Goal: Contribute content: Add original content to the website for others to see

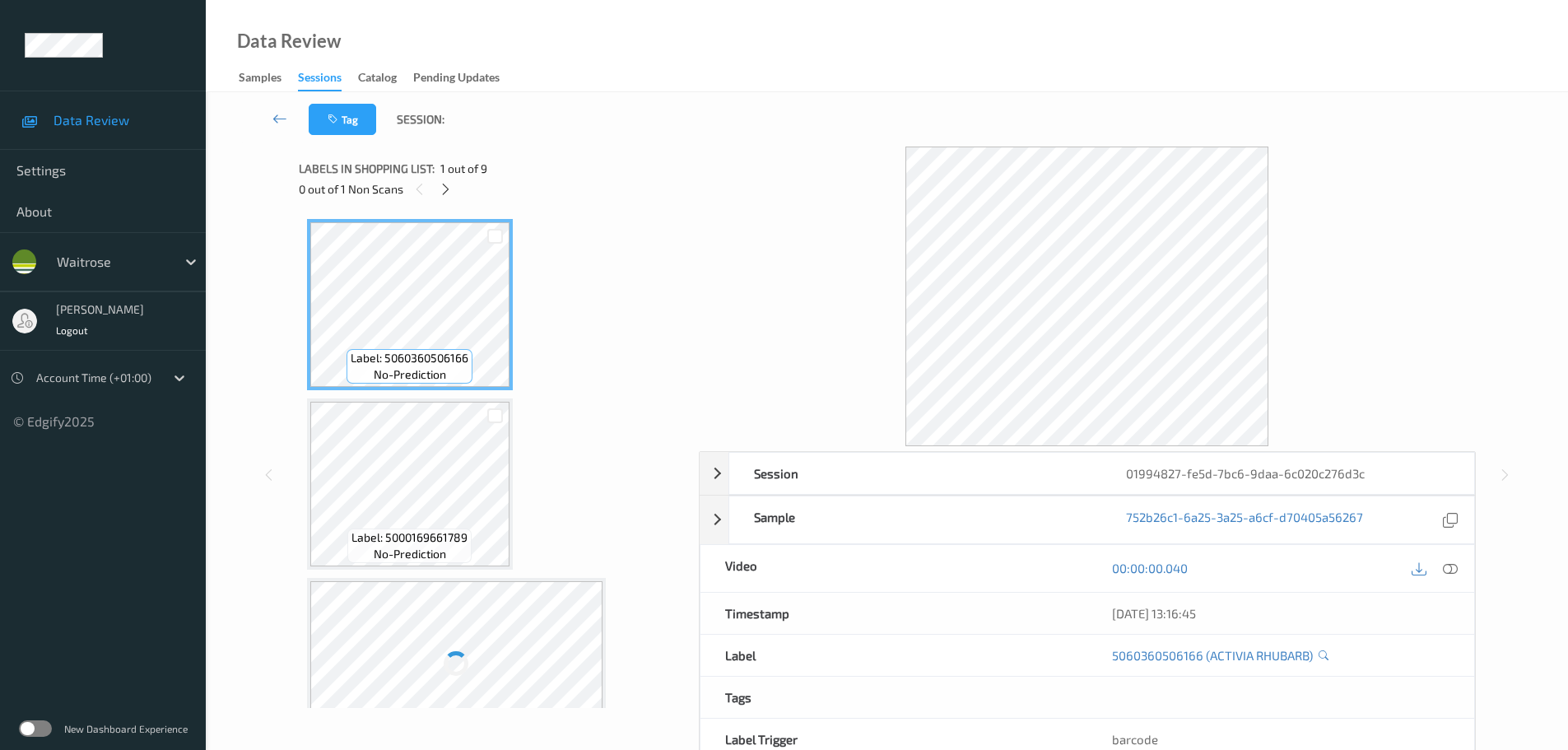
click at [443, 202] on div "Labels in shopping list: 1 out of 9 0 out of 1 Non Scans" at bounding box center [493, 177] width 388 height 64
click at [443, 189] on icon at bounding box center [445, 189] width 14 height 15
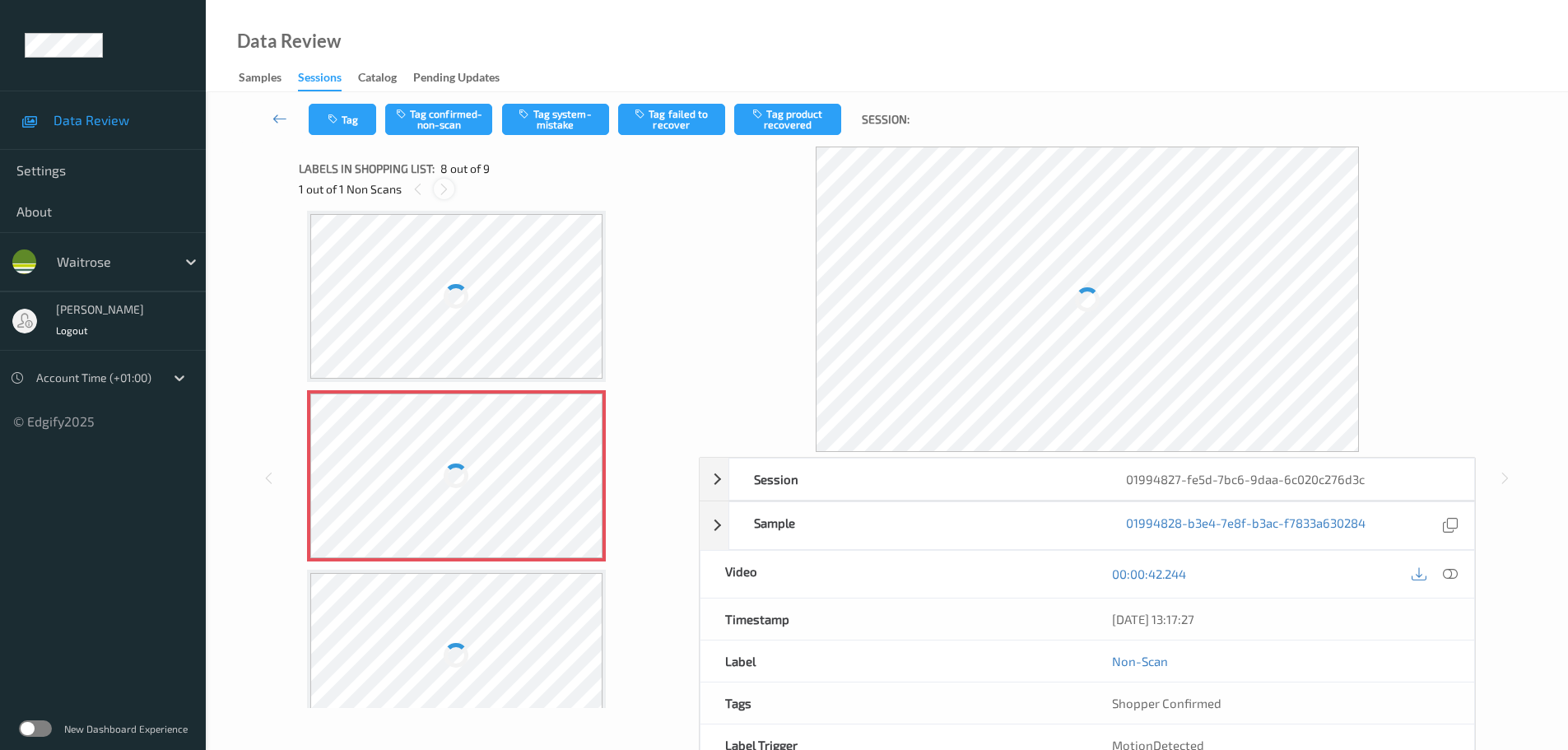
click at [443, 189] on icon at bounding box center [444, 189] width 14 height 15
click at [1440, 574] on div at bounding box center [1450, 574] width 23 height 23
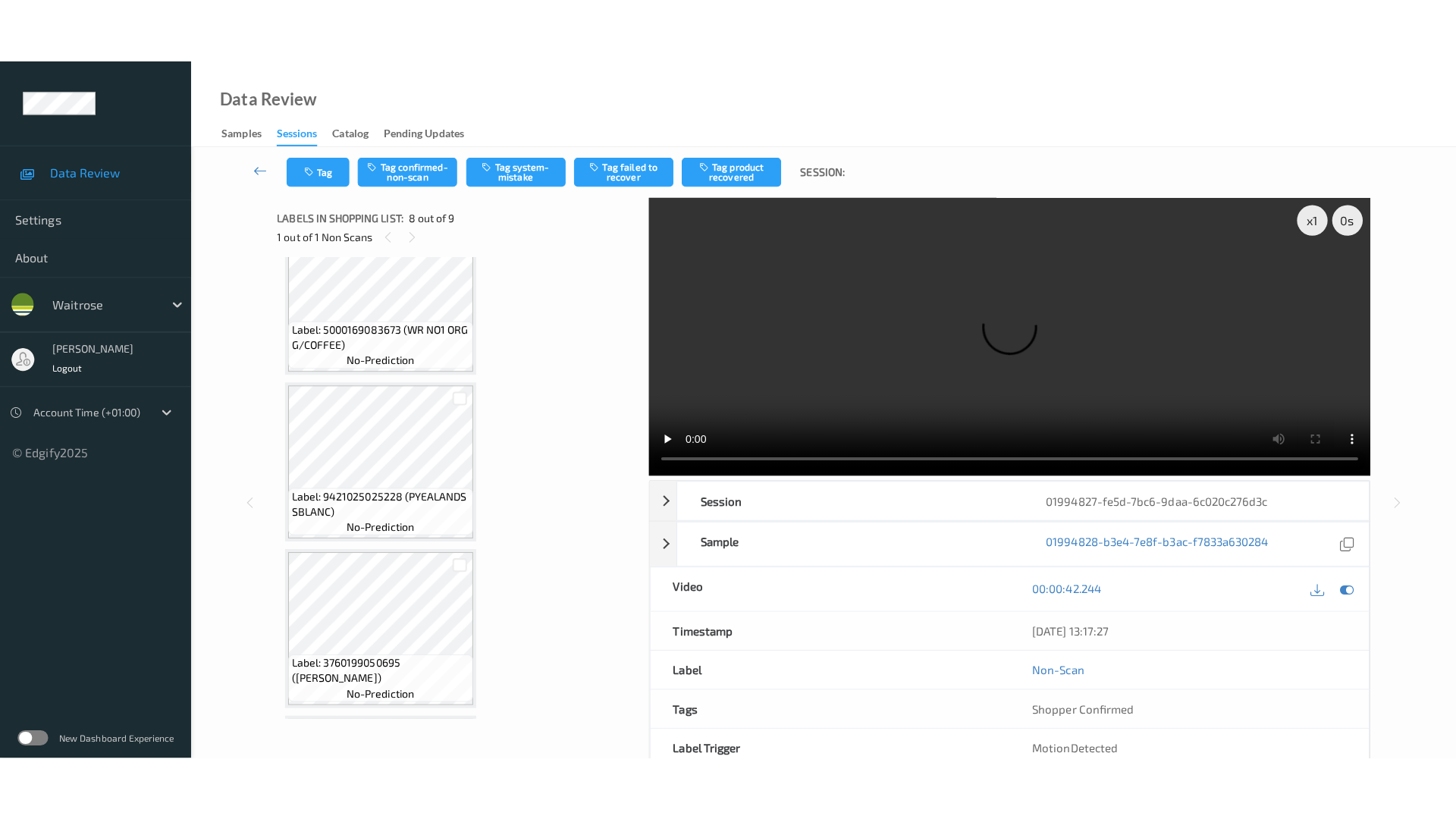
scroll to position [1037, 0]
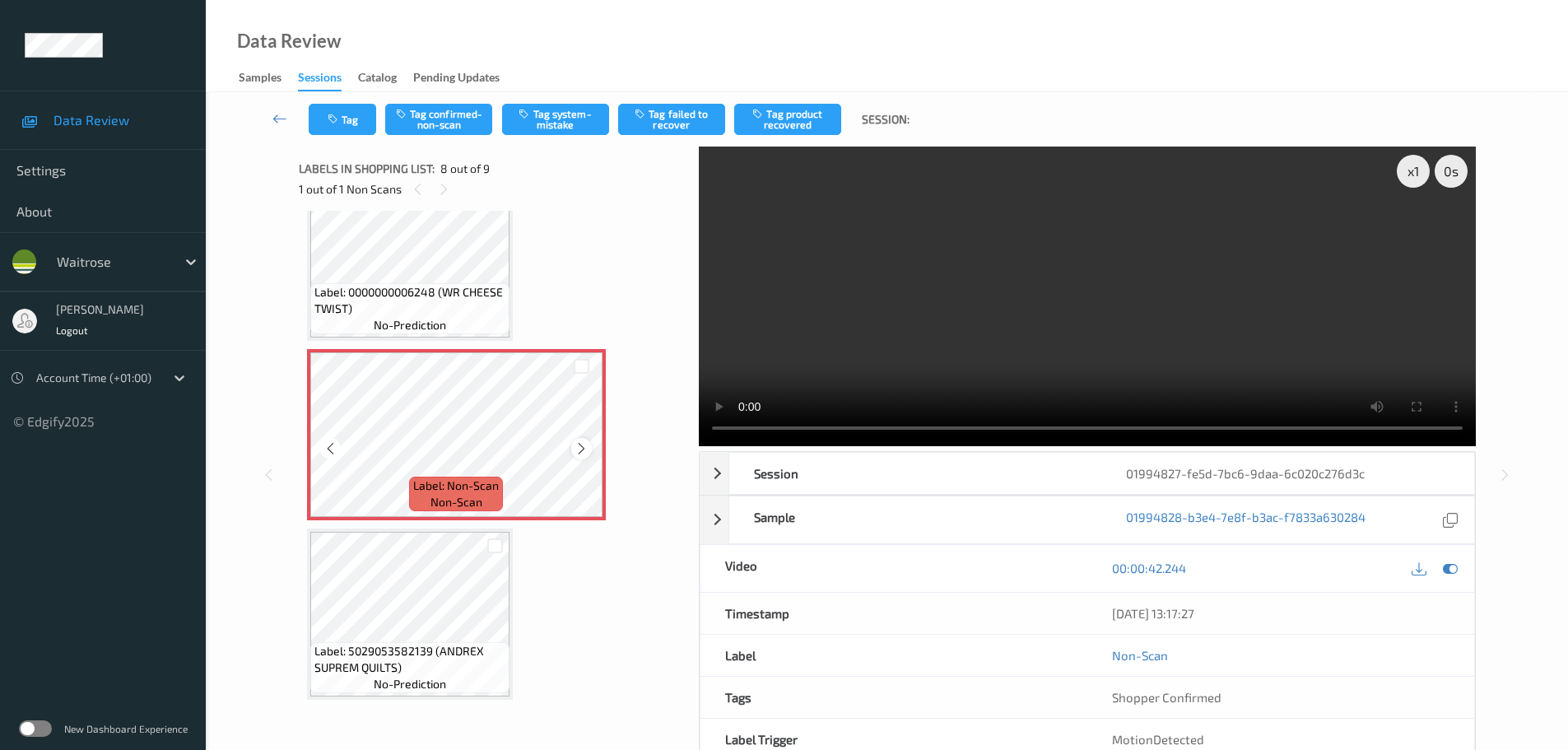
click at [581, 448] on icon at bounding box center [582, 448] width 14 height 15
click at [576, 443] on icon at bounding box center [582, 448] width 14 height 15
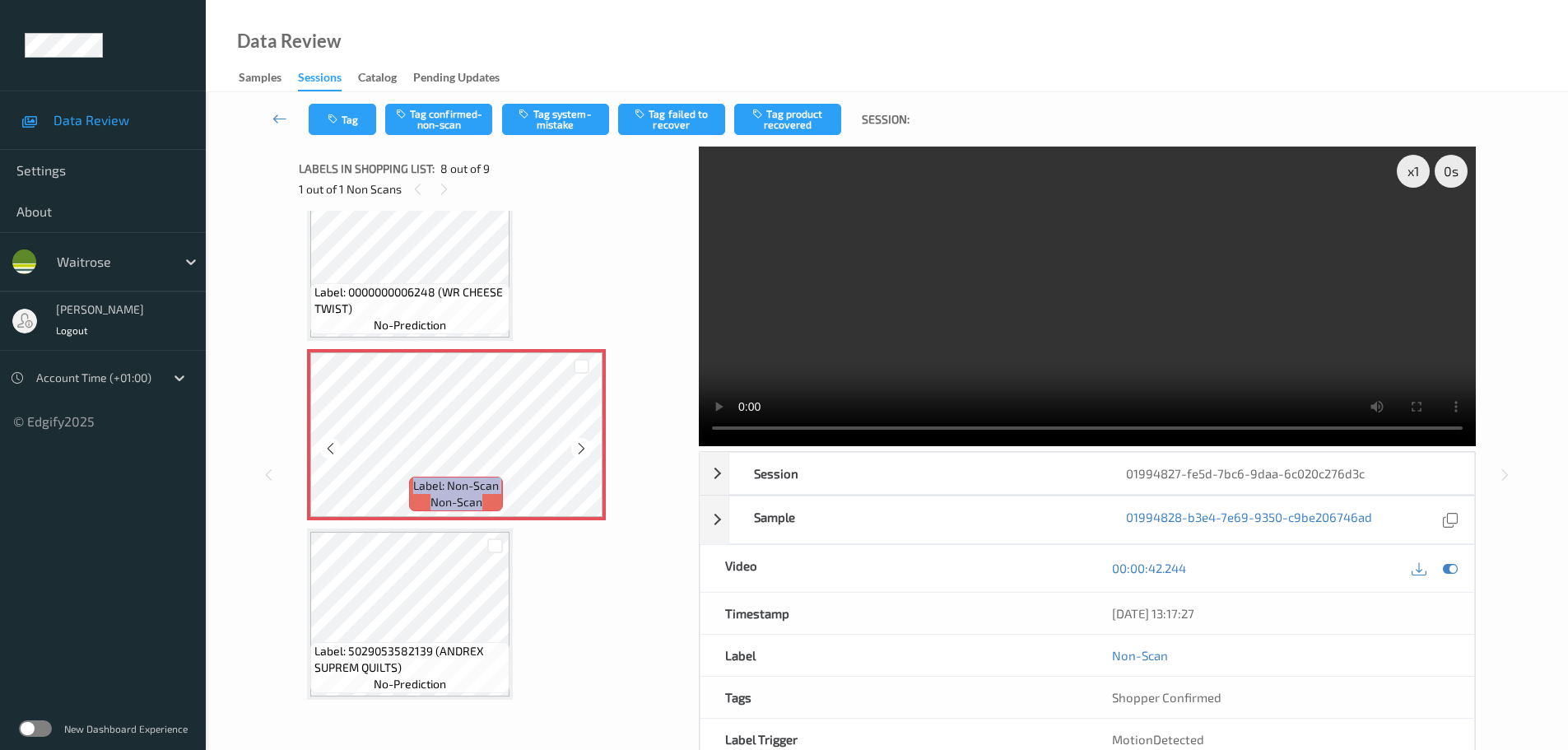
click at [576, 443] on icon at bounding box center [582, 448] width 14 height 15
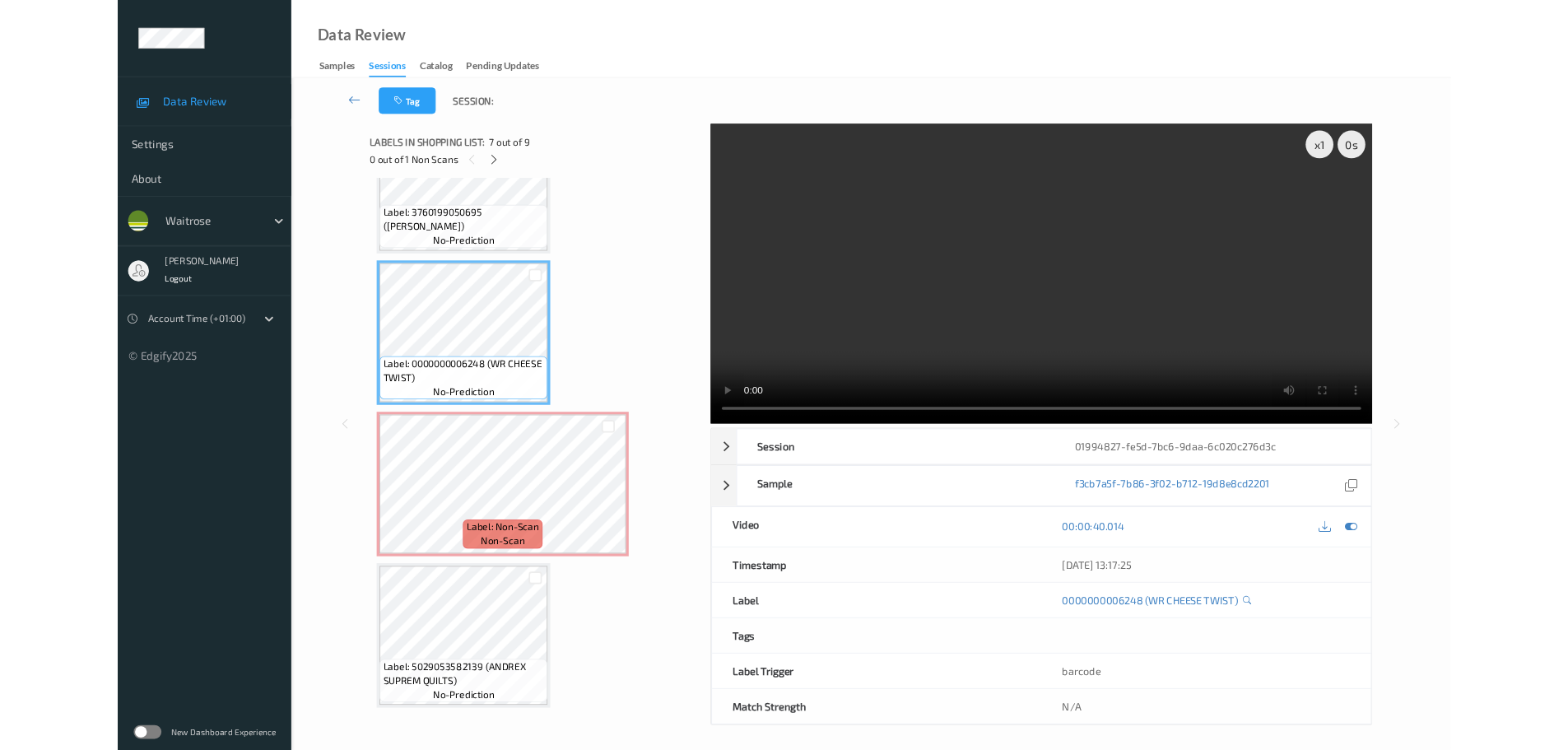
scroll to position [987, 0]
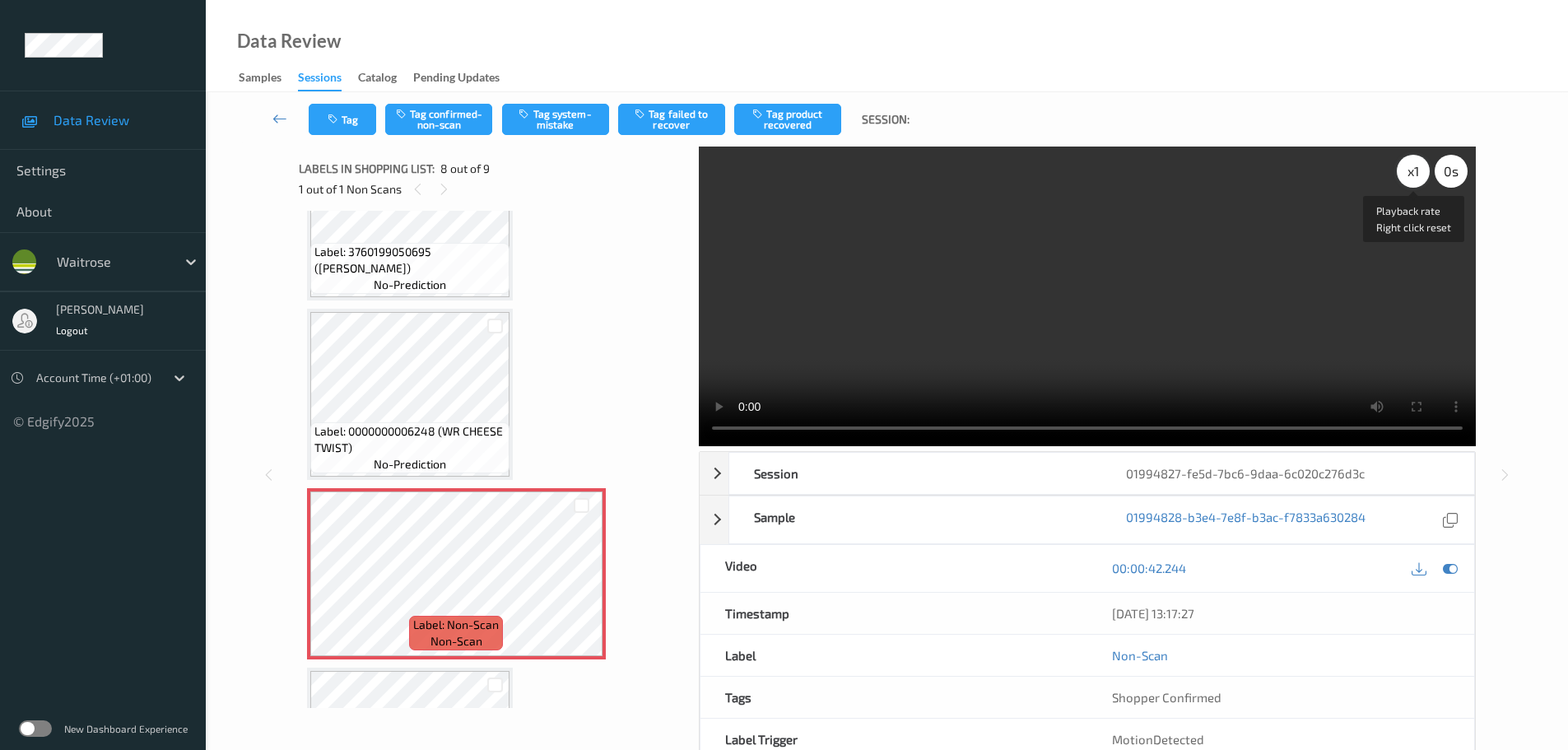
click at [1421, 178] on div "x 1" at bounding box center [1414, 172] width 33 height 33
click at [1421, 175] on div "x 2" at bounding box center [1414, 172] width 33 height 33
click at [1421, 175] on div "x 4" at bounding box center [1414, 172] width 33 height 33
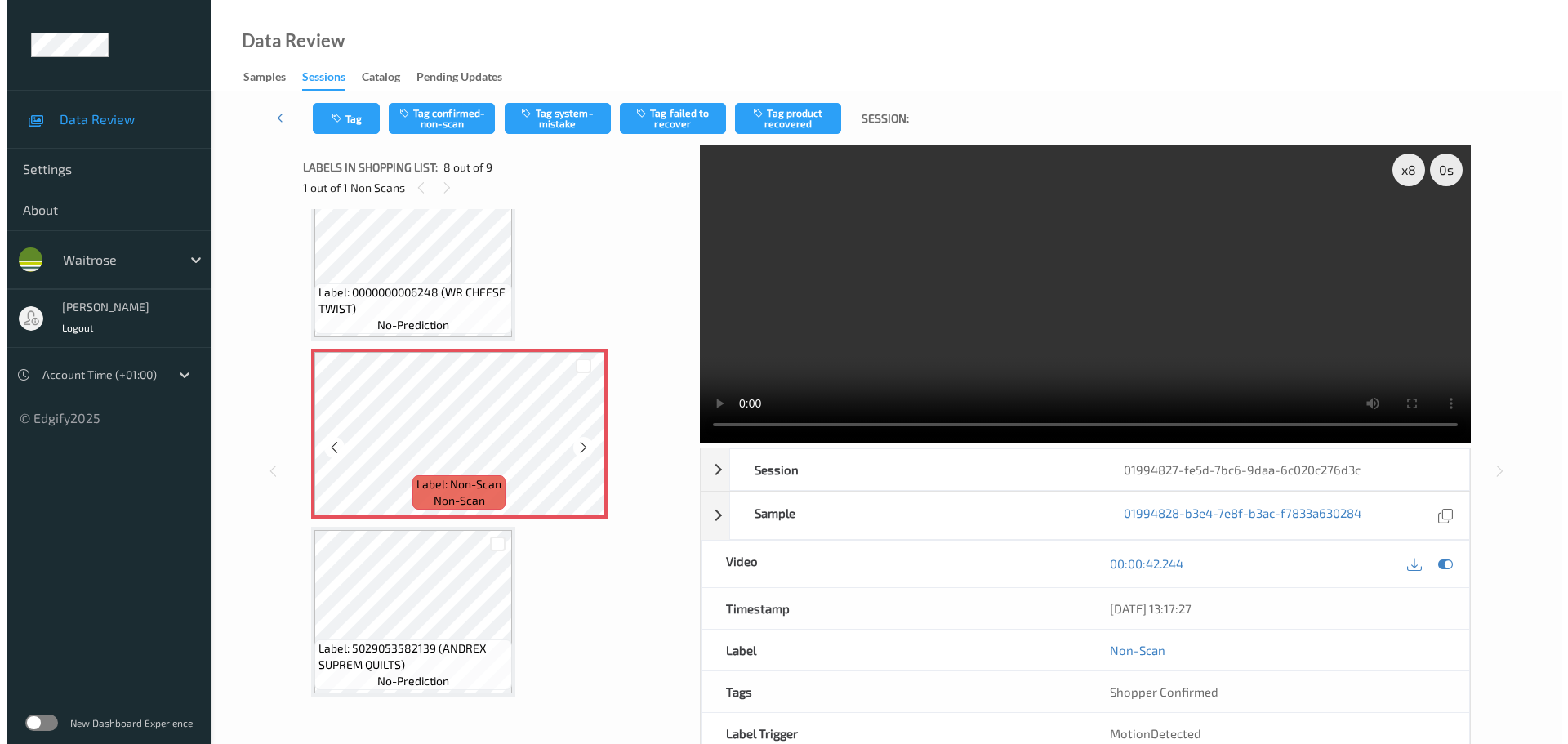
scroll to position [1116, 0]
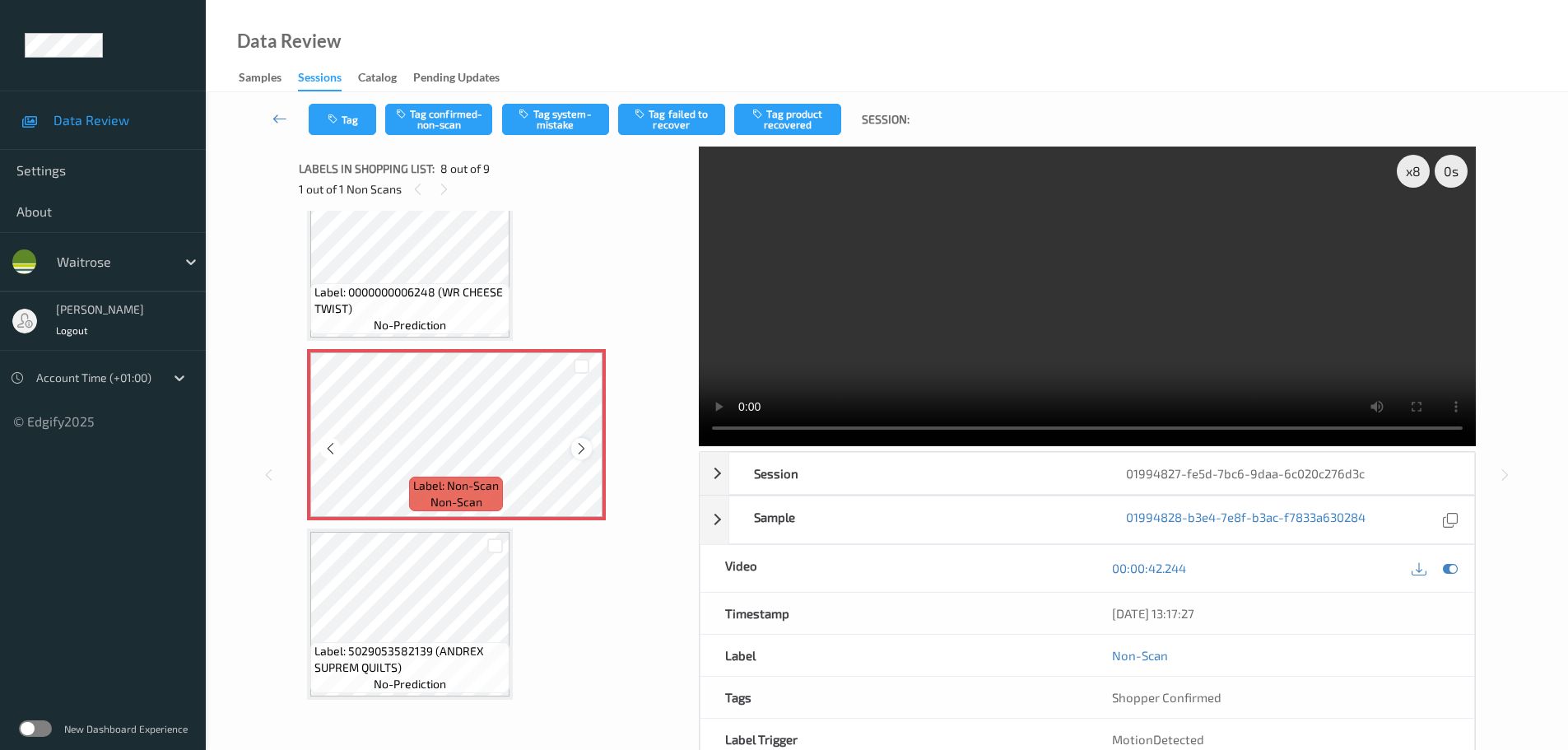
click at [573, 447] on div at bounding box center [582, 448] width 21 height 21
click at [578, 449] on icon at bounding box center [582, 448] width 14 height 15
click at [577, 458] on div at bounding box center [582, 448] width 21 height 21
click at [551, 132] on button "Tag system-mistake" at bounding box center [555, 120] width 107 height 31
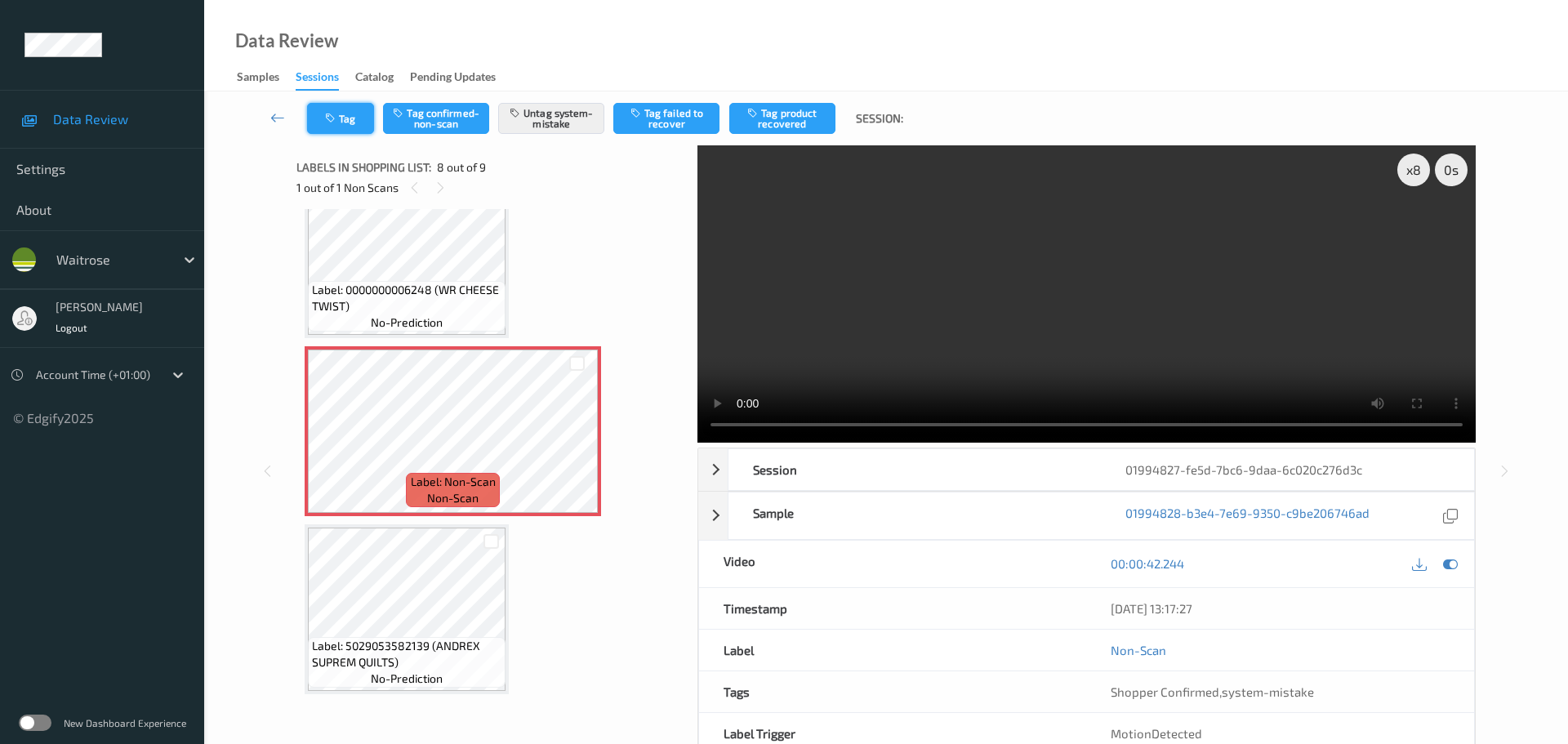
click at [348, 106] on button "Tag" at bounding box center [340, 119] width 67 height 31
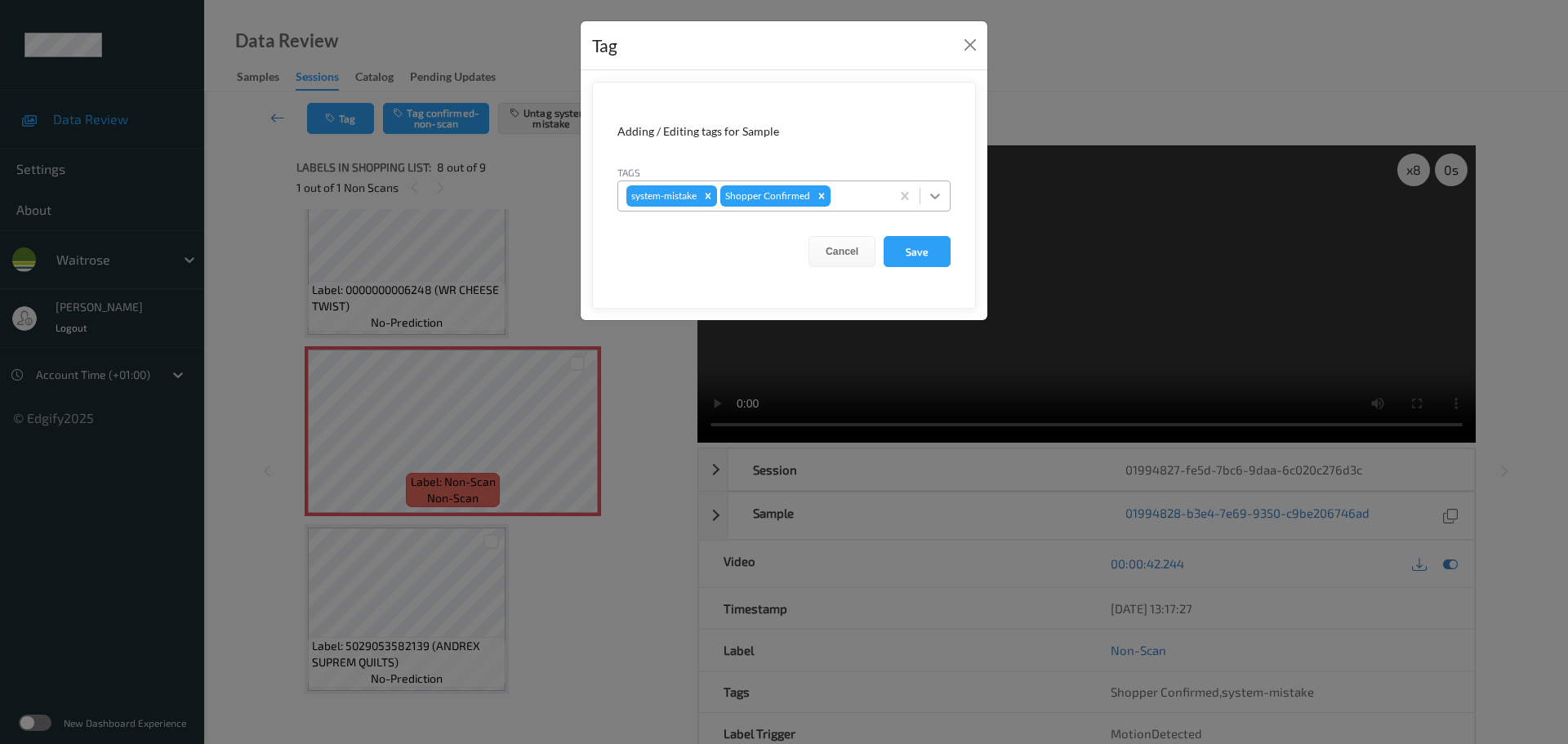
click at [923, 191] on div at bounding box center [935, 195] width 29 height 29
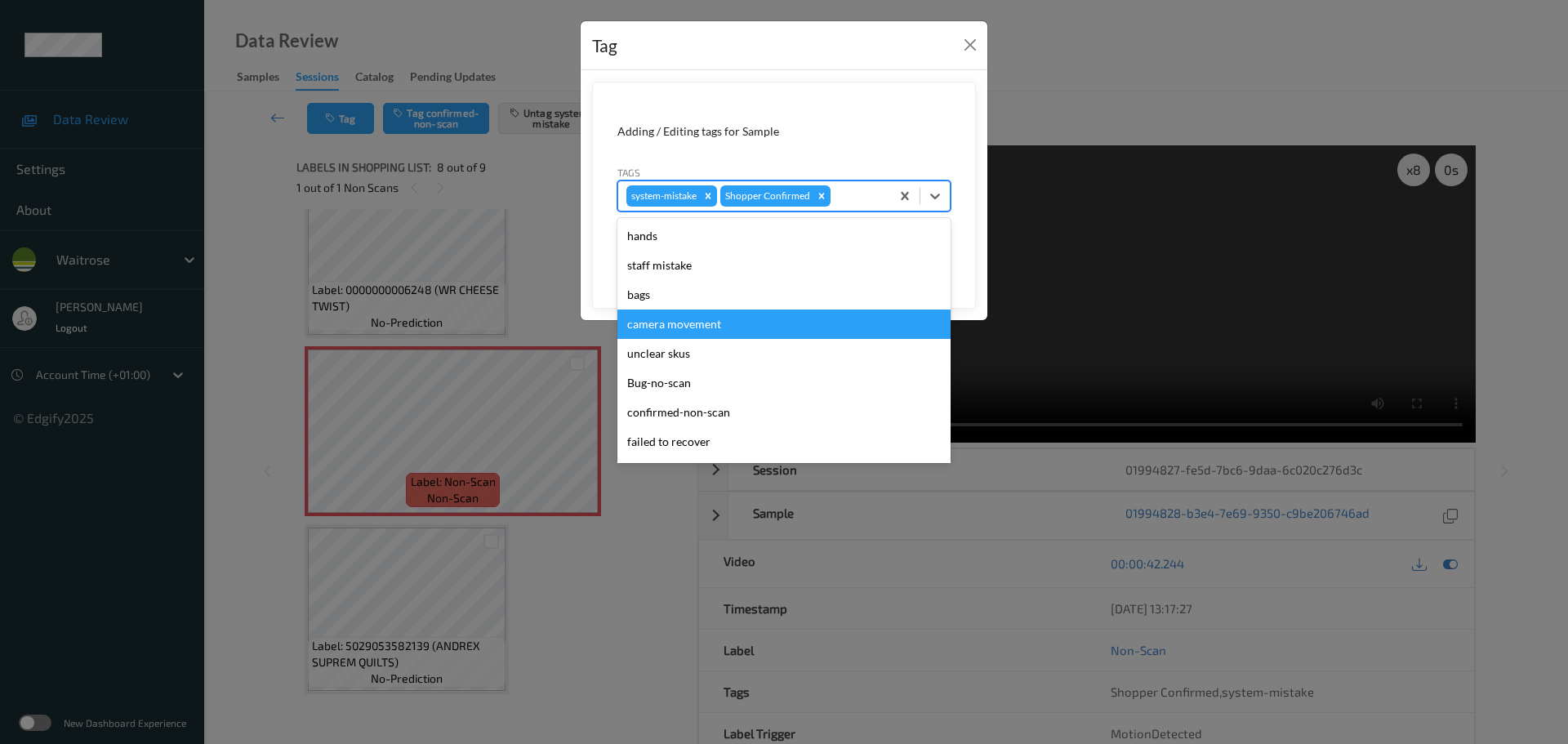
scroll to position [408, 0]
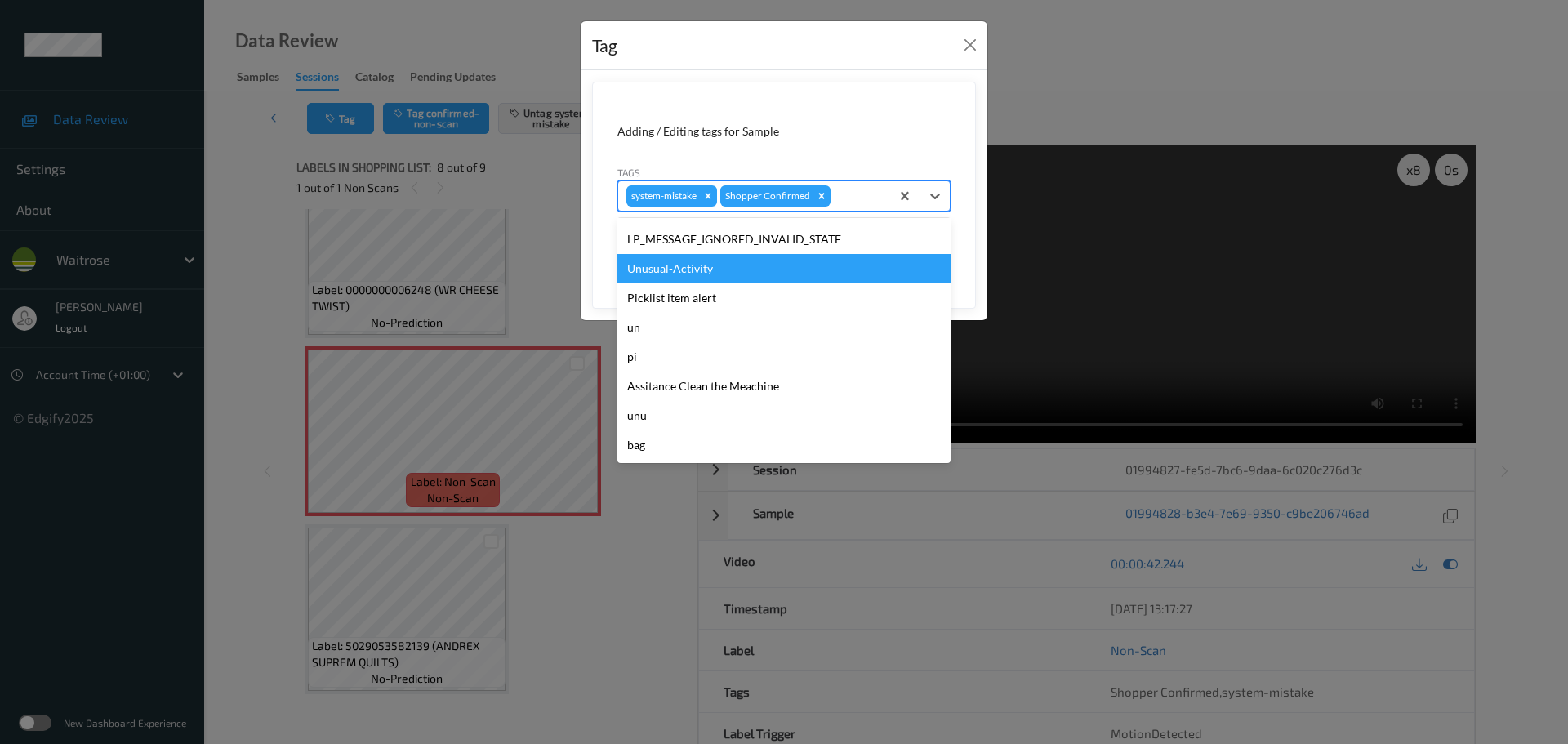
click at [676, 272] on div "Unusual-Activity" at bounding box center [784, 268] width 333 height 29
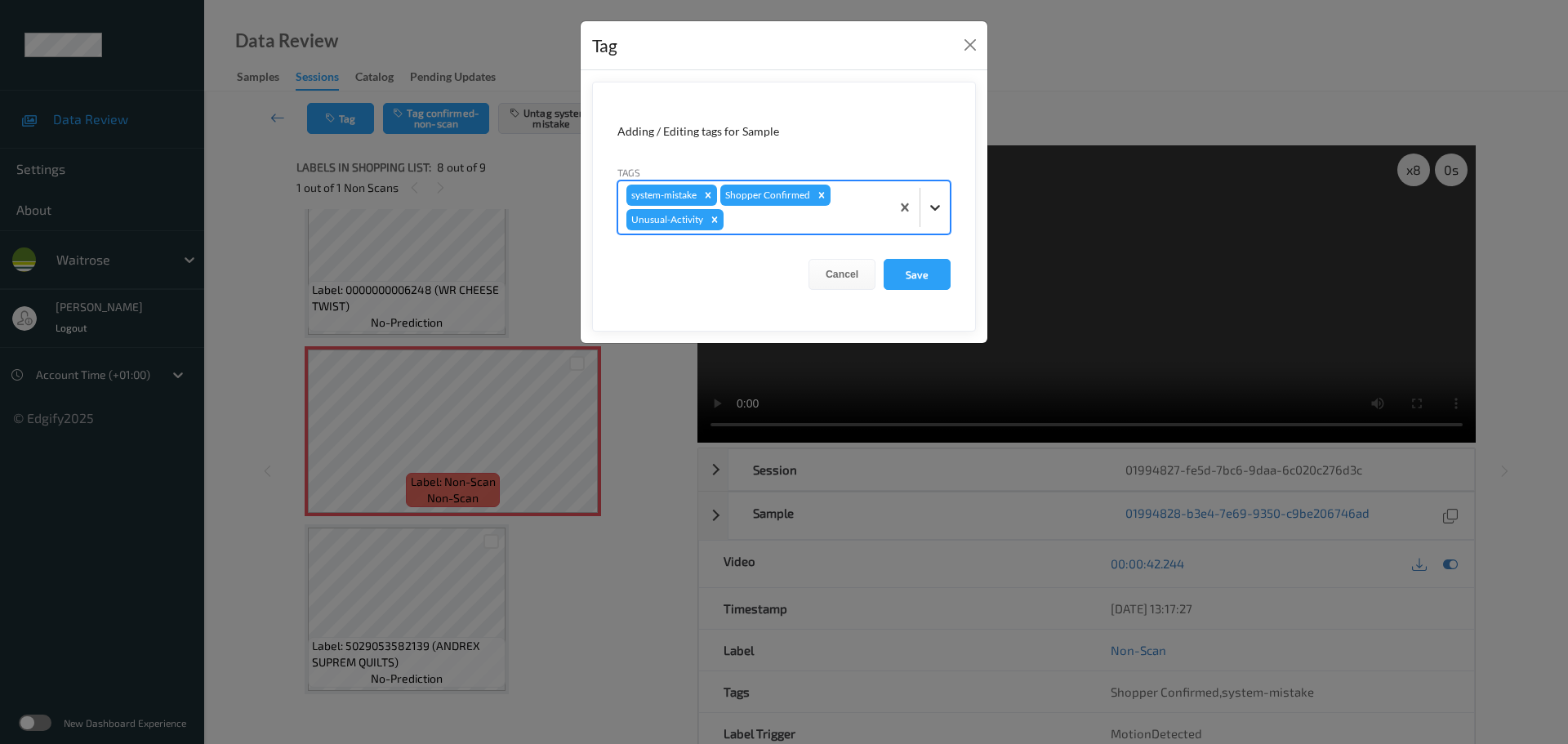
click at [933, 218] on div at bounding box center [935, 207] width 29 height 29
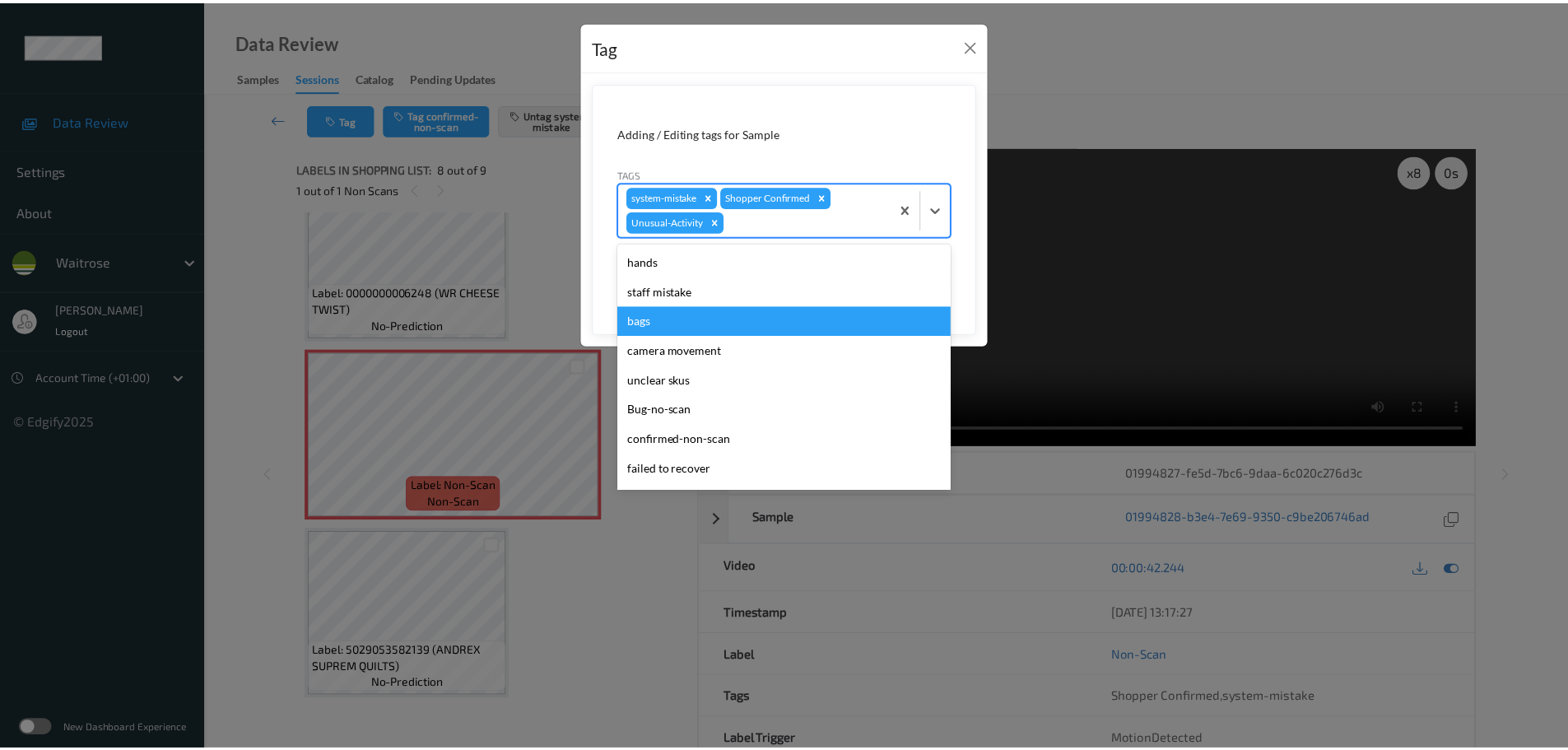
scroll to position [382, 0]
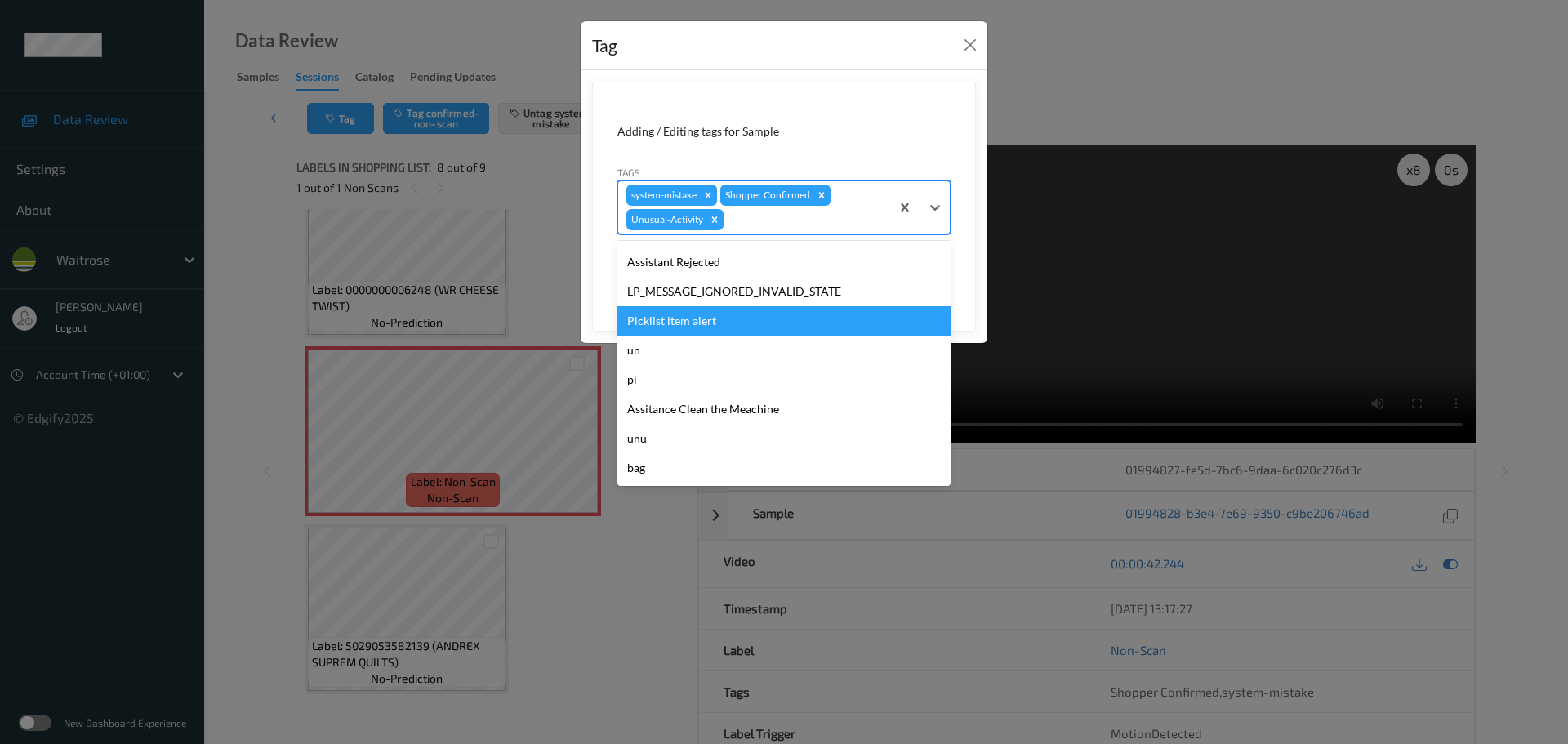
click at [659, 332] on div "Picklist item alert" at bounding box center [784, 321] width 333 height 29
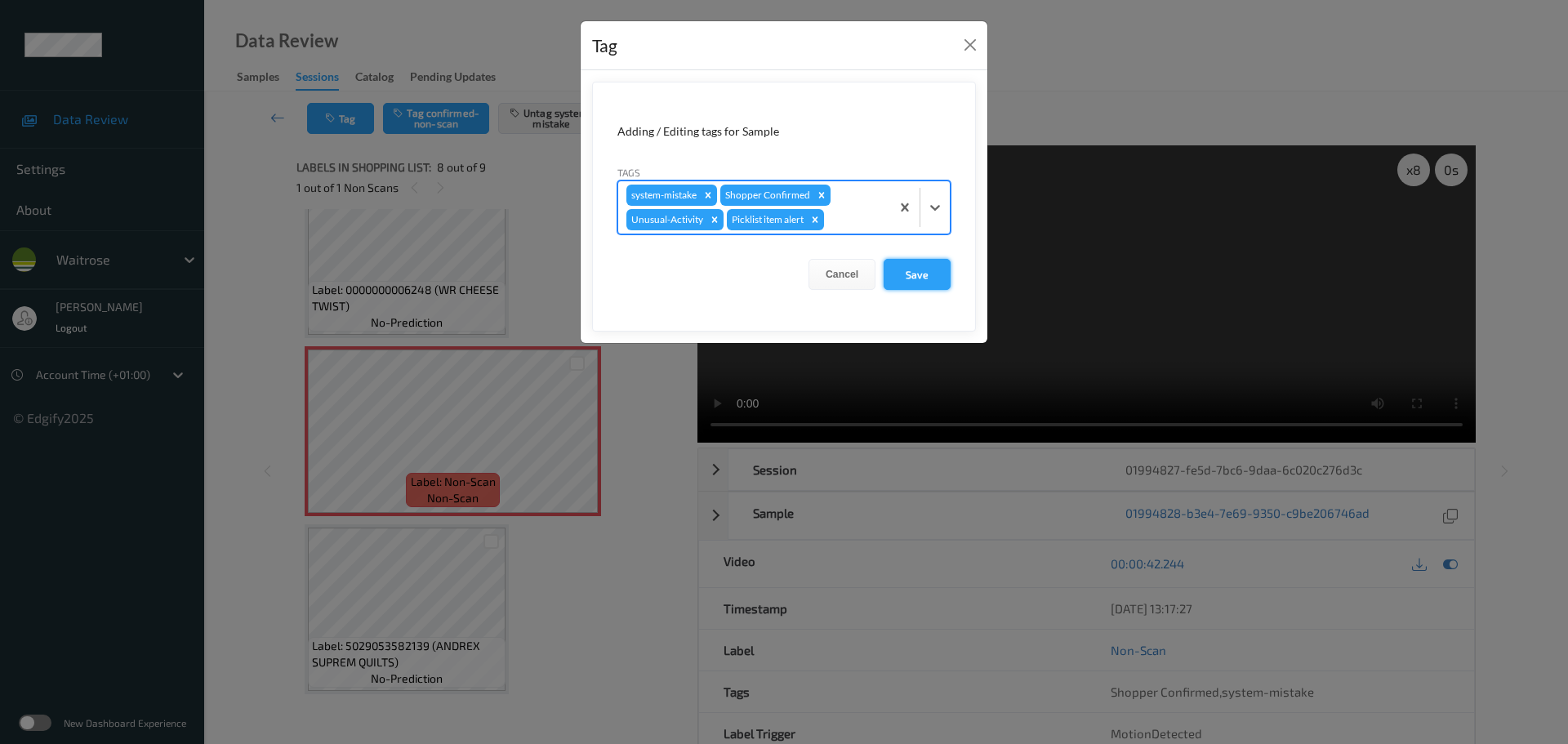
click at [948, 277] on button "Save" at bounding box center [916, 274] width 67 height 31
